Goal: Task Accomplishment & Management: Manage account settings

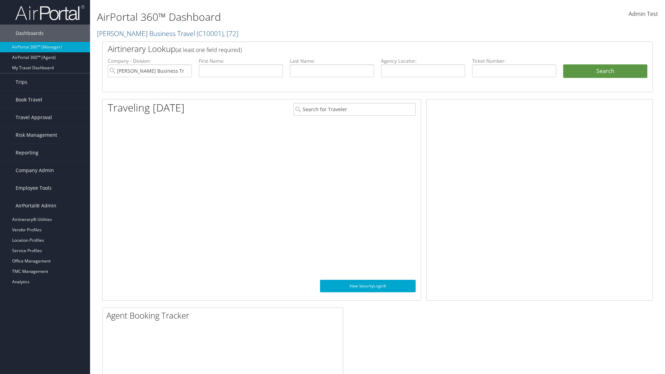
click at [45, 292] on link "Profile Sync Analytics" at bounding box center [45, 292] width 90 height 10
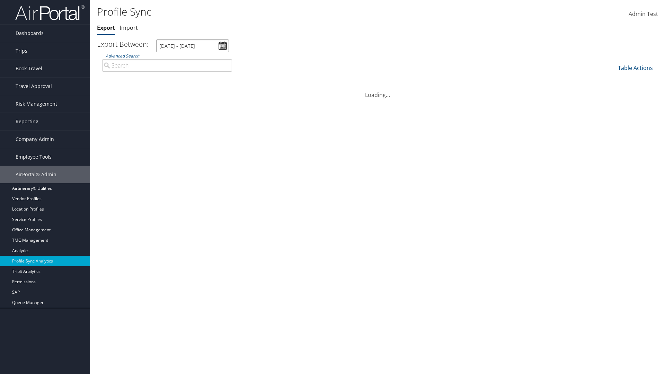
click at [192, 46] on input "[DATE] - [DATE]" at bounding box center [192, 45] width 73 height 13
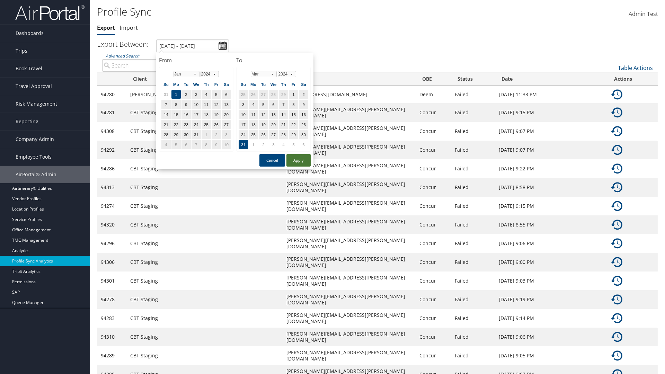
click at [298, 160] on button "Apply" at bounding box center [298, 160] width 24 height 12
type input "[DATE] - [DATE]"
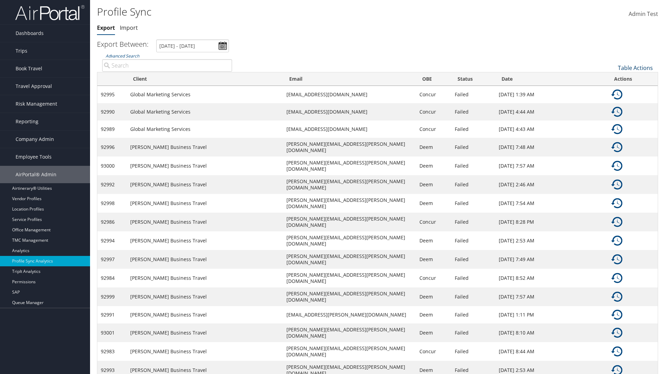
click at [635, 68] on link "Table Actions" at bounding box center [635, 68] width 35 height 8
click at [612, 90] on link "Column Visibility" at bounding box center [611, 90] width 91 height 12
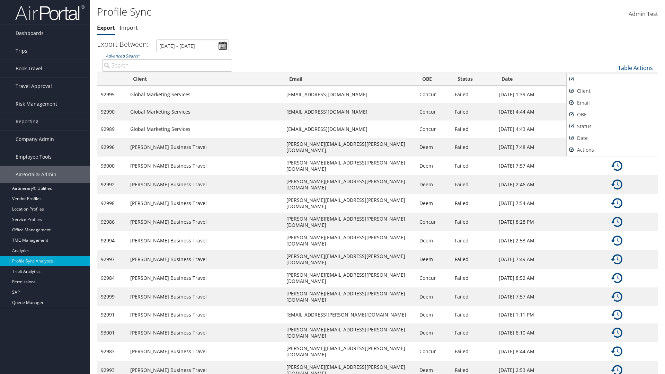
click at [332, 187] on div at bounding box center [332, 187] width 665 height 374
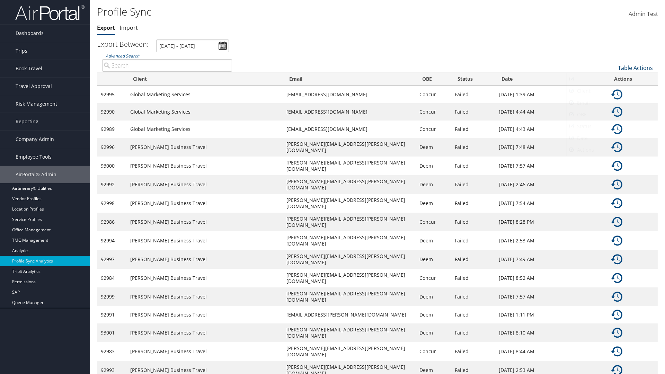
click at [635, 68] on link "Table Actions" at bounding box center [635, 68] width 35 height 8
click at [612, 78] on link "Sync Profile" at bounding box center [611, 79] width 91 height 12
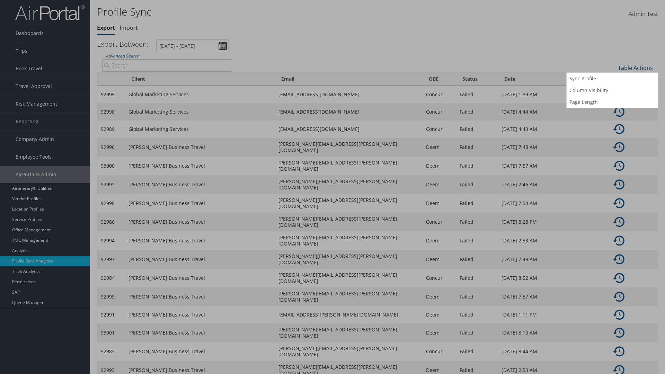
click at [0, 0] on input "User" at bounding box center [0, 0] width 0 height 0
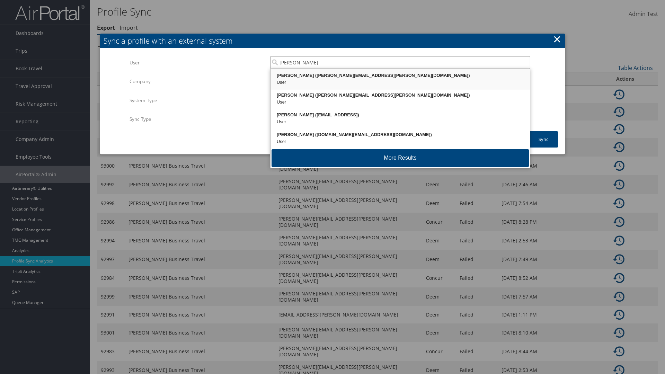
click at [400, 75] on div "[PERSON_NAME] ([PERSON_NAME][EMAIL_ADDRESS][PERSON_NAME][DOMAIN_NAME])" at bounding box center [399, 75] width 257 height 7
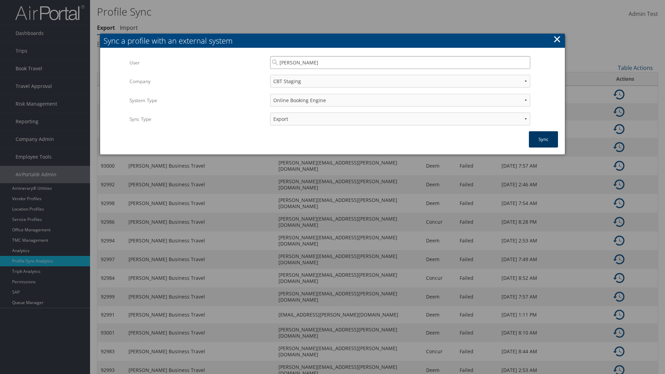
type input "[PERSON_NAME]"
click at [543, 139] on button "Sync" at bounding box center [543, 139] width 29 height 16
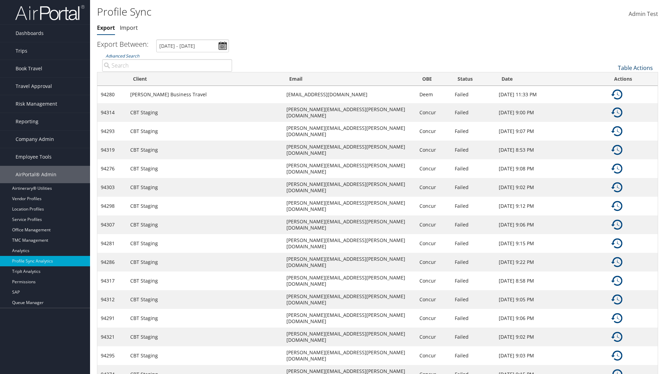
click at [635, 68] on link "Table Actions" at bounding box center [635, 68] width 35 height 8
click at [612, 102] on link "Page Length" at bounding box center [611, 102] width 91 height 12
click at [612, 91] on link "25" at bounding box center [611, 91] width 91 height 12
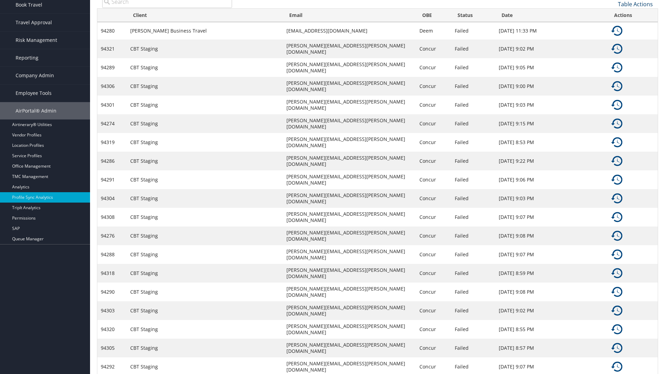
click at [635, 4] on link "Table Actions" at bounding box center [635, 4] width 35 height 8
click at [612, 39] on link "50" at bounding box center [611, 39] width 91 height 12
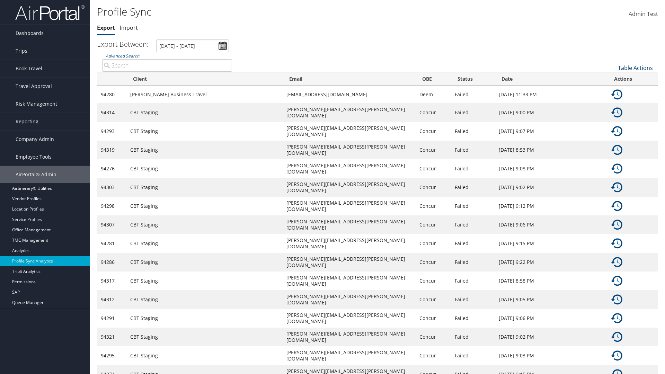
click at [635, 68] on link "Table Actions" at bounding box center [635, 68] width 35 height 8
click at [612, 102] on link "Page Length" at bounding box center [611, 102] width 91 height 12
click at [612, 114] on link "100" at bounding box center [611, 115] width 91 height 12
click at [635, 68] on link "Table Actions" at bounding box center [635, 68] width 35 height 8
click at [612, 90] on link "Column Visibility" at bounding box center [611, 90] width 91 height 12
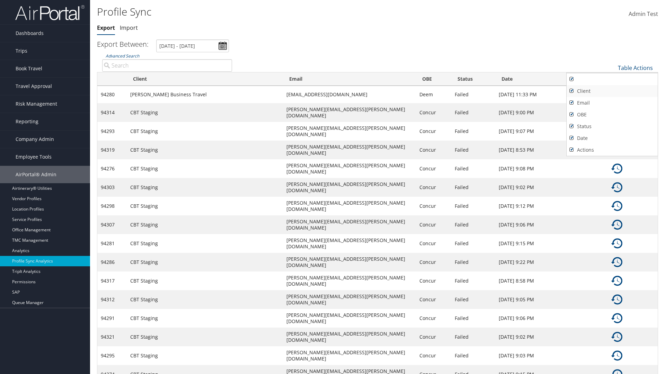
click at [612, 91] on link "Client" at bounding box center [611, 91] width 91 height 12
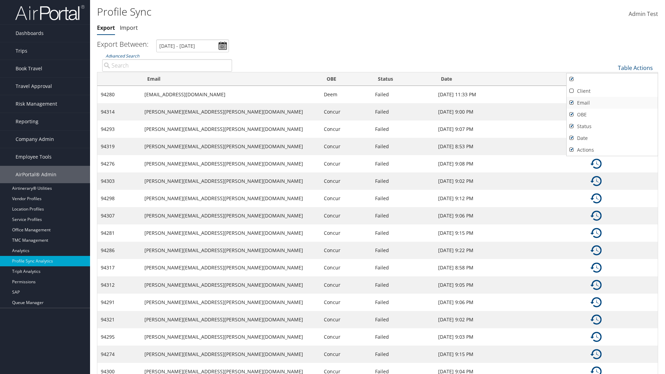
click at [612, 102] on link "Email" at bounding box center [611, 103] width 91 height 12
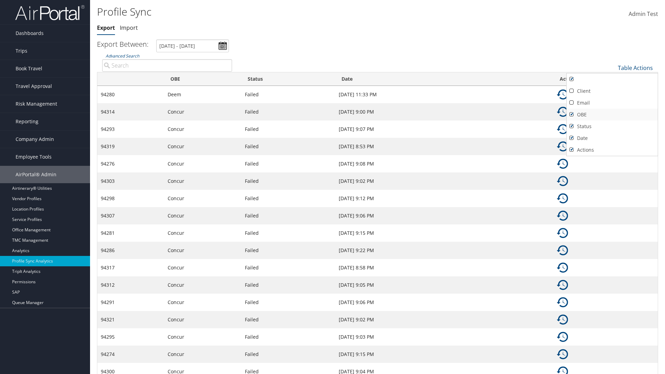
click at [612, 114] on link "OBE" at bounding box center [611, 115] width 91 height 12
click at [612, 126] on link "Status" at bounding box center [611, 126] width 91 height 12
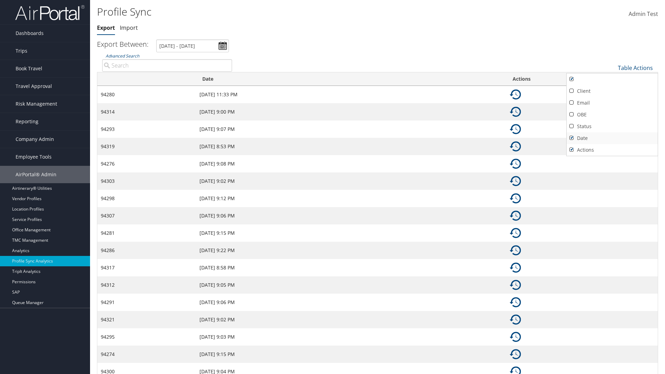
click at [612, 138] on link "Date" at bounding box center [611, 138] width 91 height 12
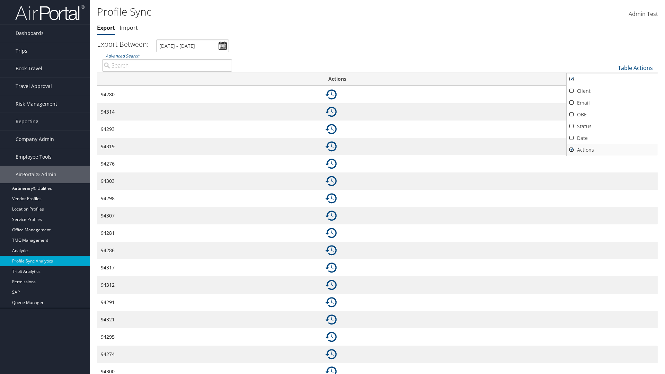
click at [612, 150] on link "Actions" at bounding box center [611, 150] width 91 height 12
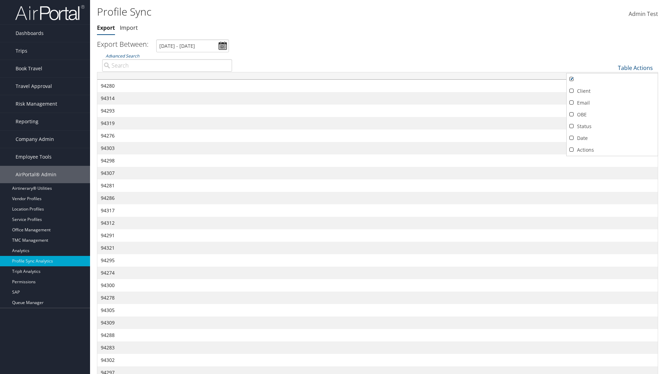
click at [332, 187] on div at bounding box center [332, 187] width 665 height 374
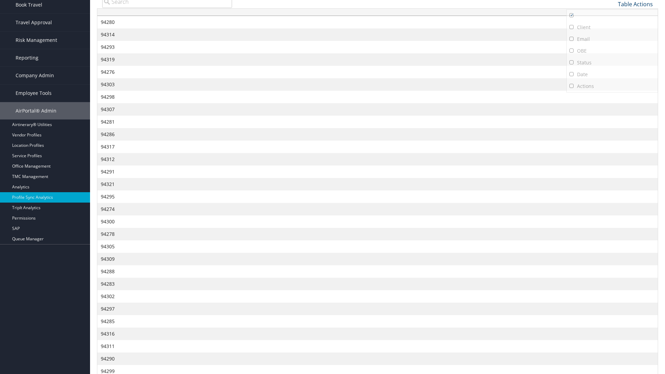
click at [635, 4] on link "Table Actions" at bounding box center [635, 4] width 35 height 8
click at [612, 26] on link "Column Visibility" at bounding box center [611, 27] width 91 height 12
